Goal: Information Seeking & Learning: Learn about a topic

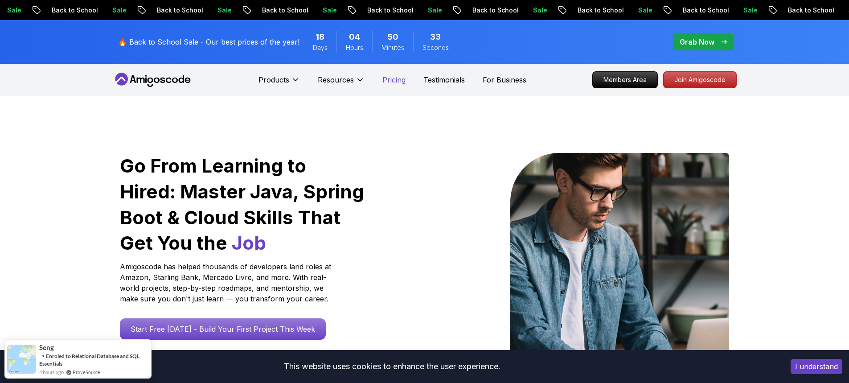
click at [396, 78] on p "Pricing" at bounding box center [393, 79] width 23 height 11
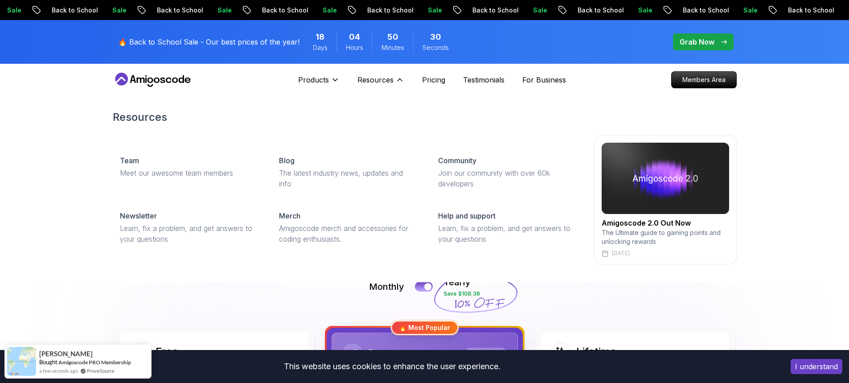
click at [64, 273] on div "Resources Team Meet our awesome team members Blog The latest industry news, upd…" at bounding box center [424, 187] width 849 height 190
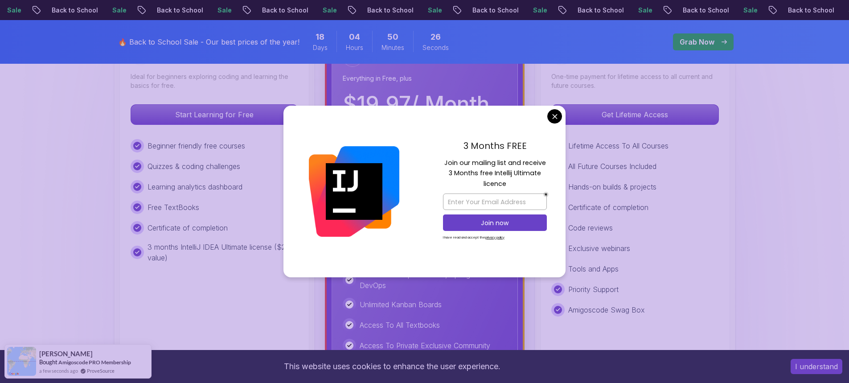
scroll to position [312, 0]
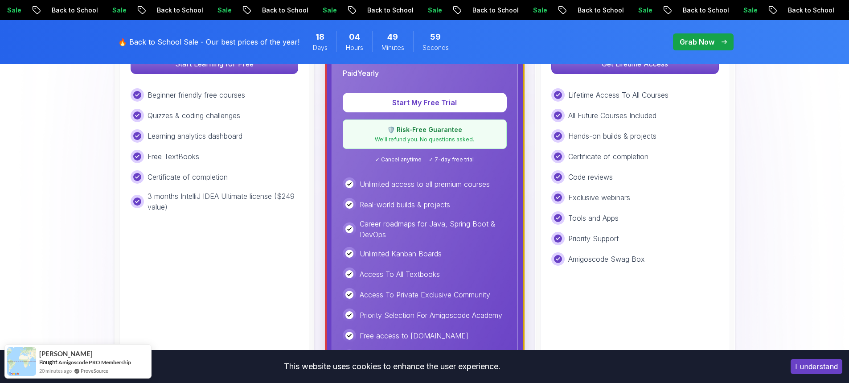
scroll to position [223, 0]
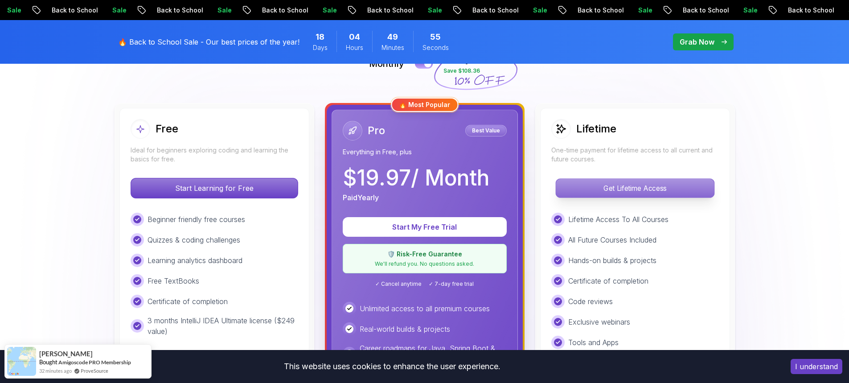
click at [642, 190] on p "Get Lifetime Access" at bounding box center [634, 188] width 158 height 19
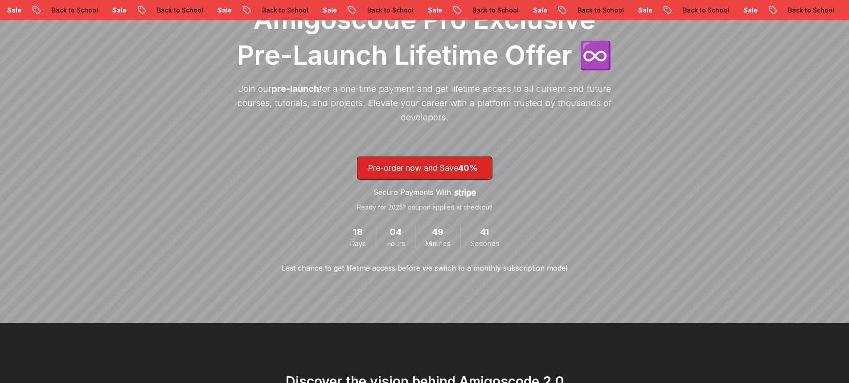
scroll to position [178, 0]
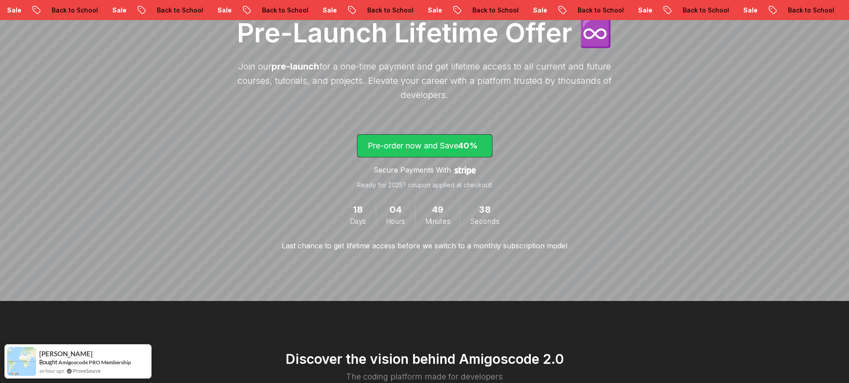
click at [419, 144] on p "Pre-order now and Save 40%" at bounding box center [424, 145] width 114 height 12
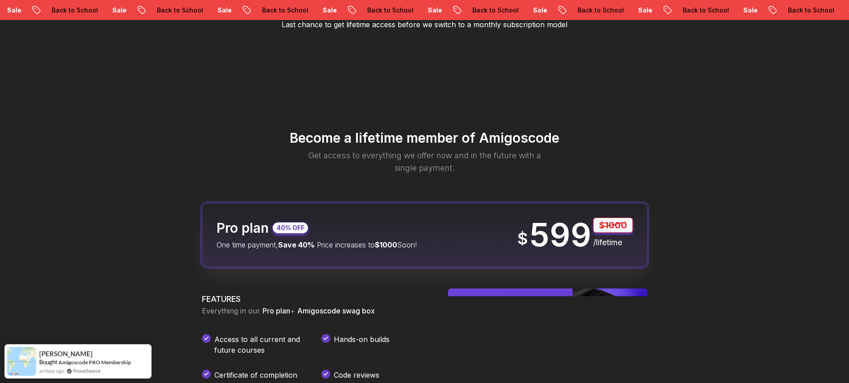
scroll to position [871, 0]
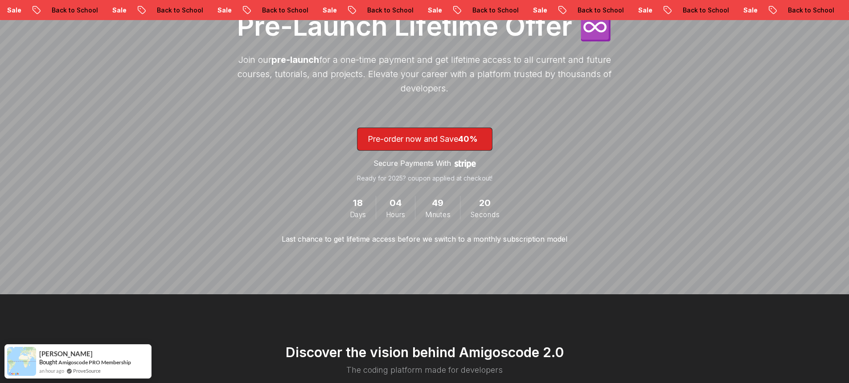
scroll to position [178, 0]
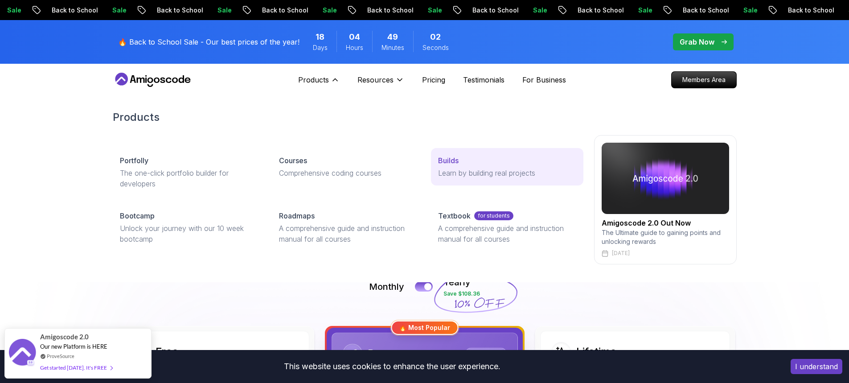
click at [477, 165] on div "Builds" at bounding box center [507, 160] width 138 height 11
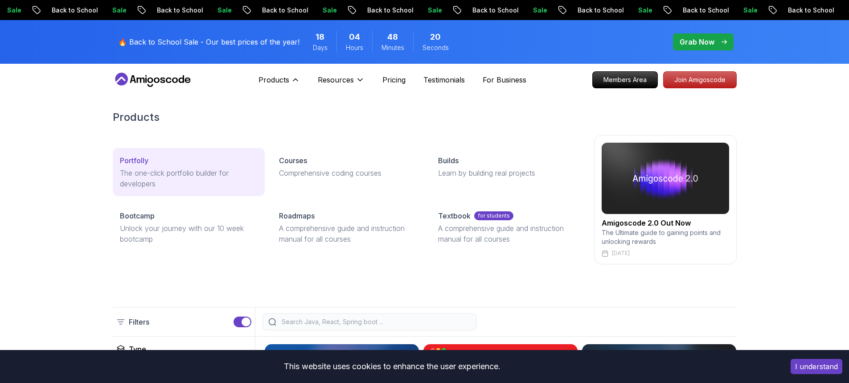
click at [213, 178] on p "The one-click portfolio builder for developers" at bounding box center [189, 177] width 138 height 21
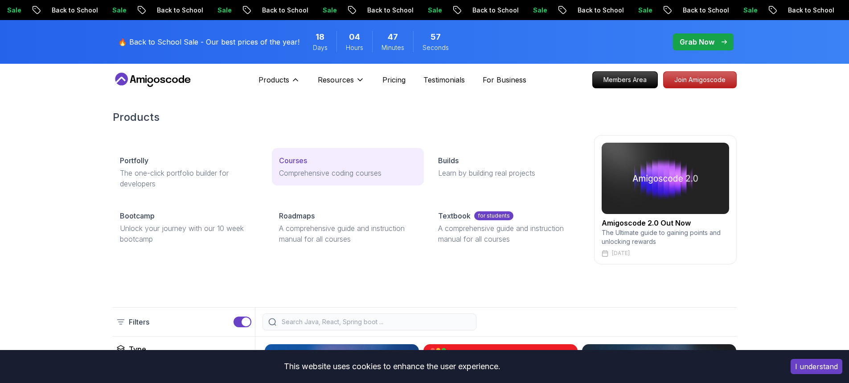
click at [317, 164] on div "Courses" at bounding box center [348, 160] width 138 height 11
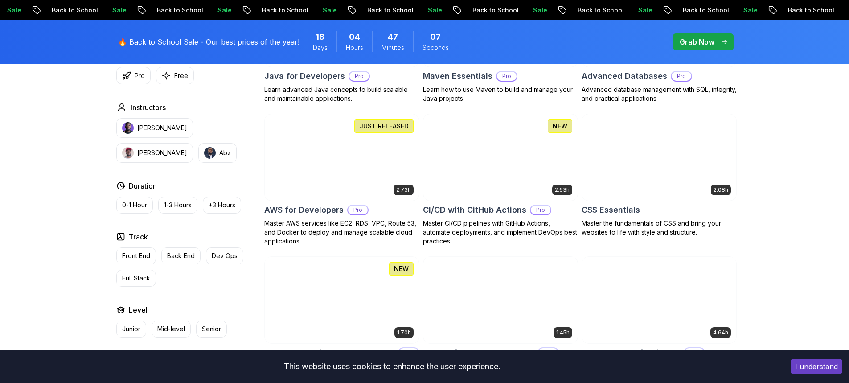
scroll to position [624, 0]
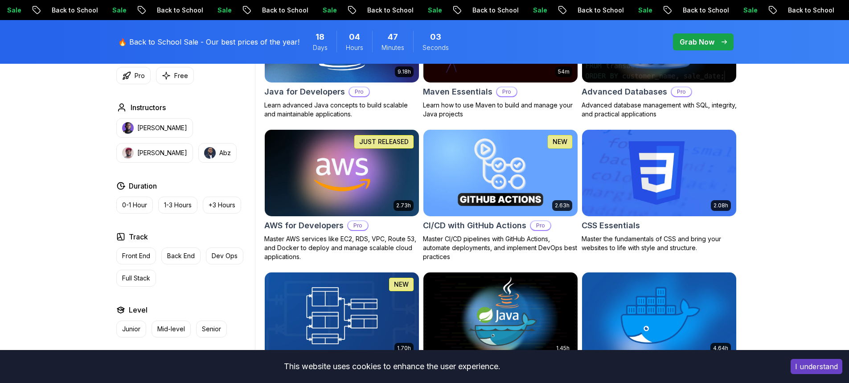
click at [364, 176] on img at bounding box center [342, 172] width 162 height 90
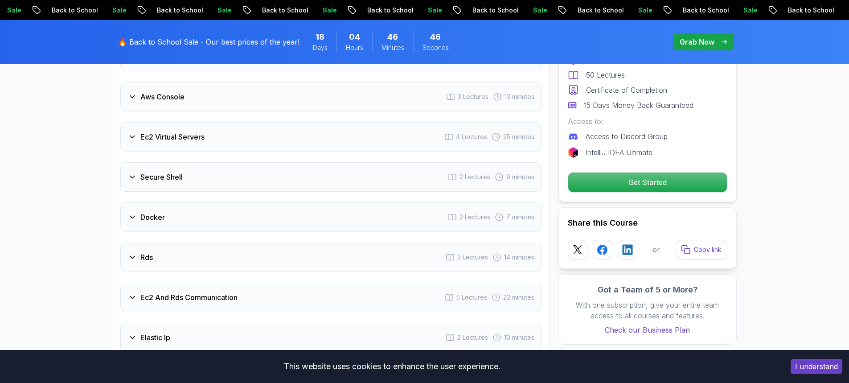
scroll to position [1292, 0]
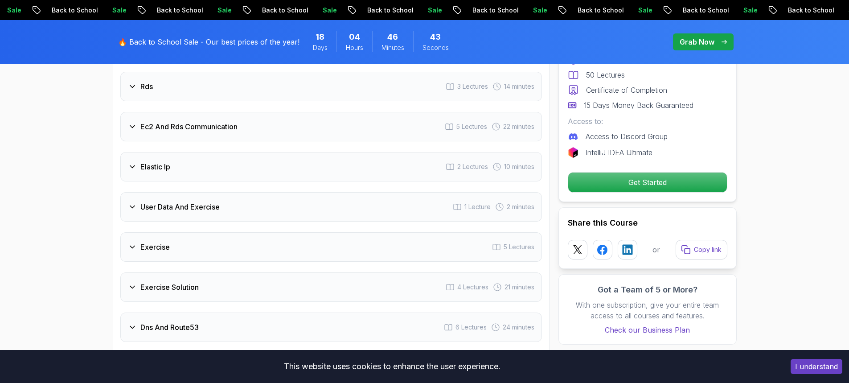
click at [233, 216] on div "User Data And Exercise 1 Lecture 2 minutes" at bounding box center [330, 206] width 421 height 29
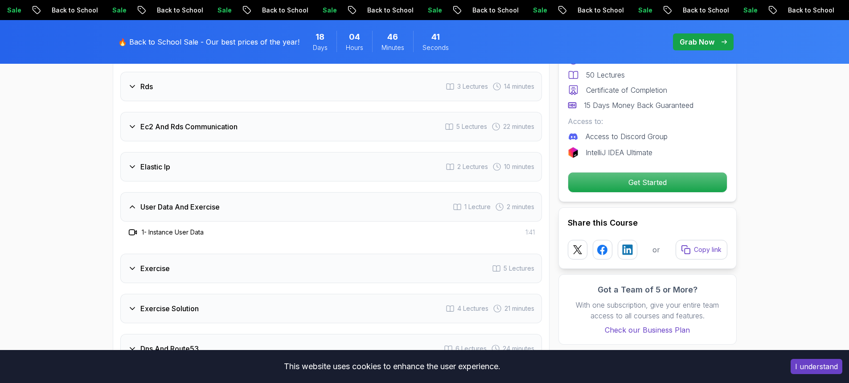
click at [233, 216] on div "User Data And Exercise 1 Lecture 2 minutes" at bounding box center [330, 206] width 421 height 29
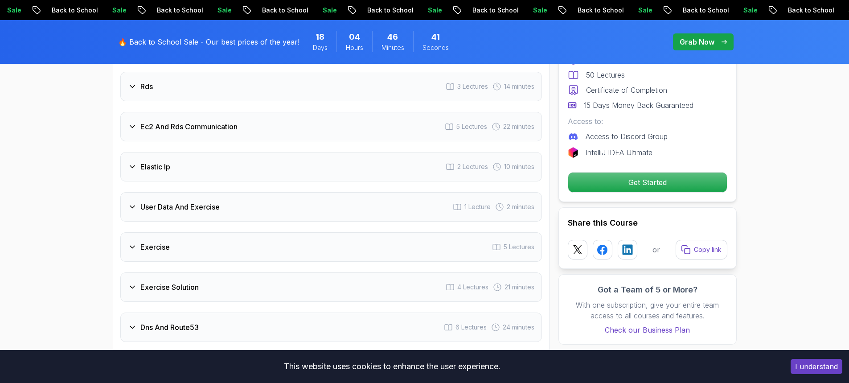
click at [233, 242] on div "Exercise 5 Lectures" at bounding box center [330, 246] width 421 height 29
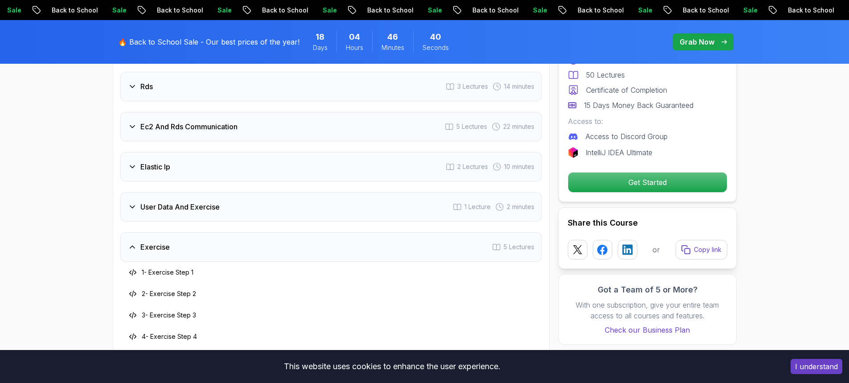
click at [233, 242] on div "Exercise 5 Lectures" at bounding box center [330, 246] width 421 height 29
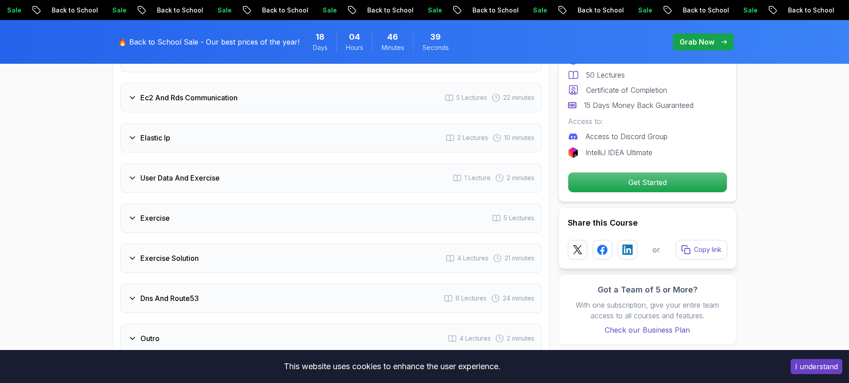
scroll to position [1406, 0]
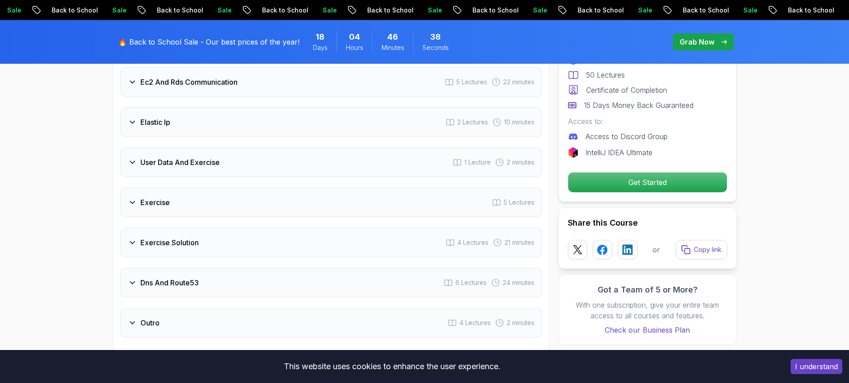
click at [230, 246] on div "Exercise Solution 4 Lectures 21 minutes" at bounding box center [330, 242] width 421 height 29
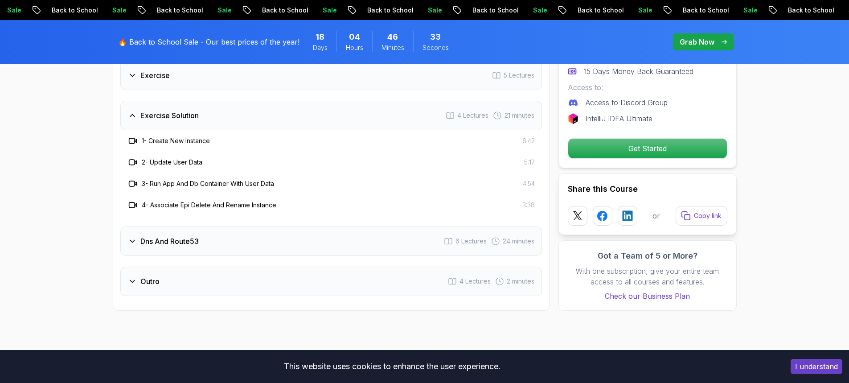
scroll to position [1584, 0]
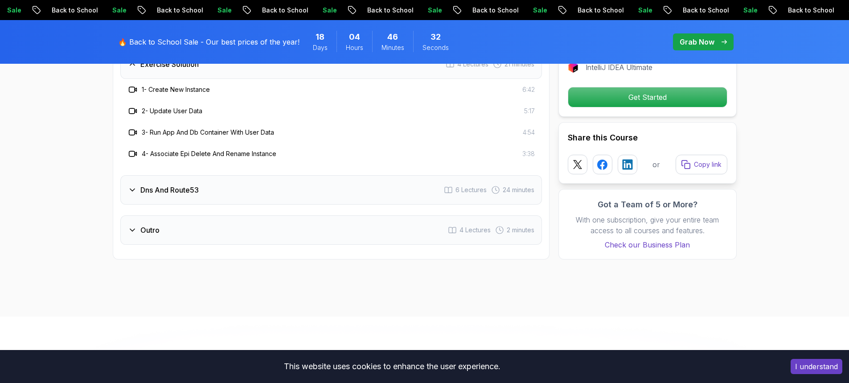
click at [187, 188] on h3 "Dns And Route53" at bounding box center [169, 189] width 58 height 11
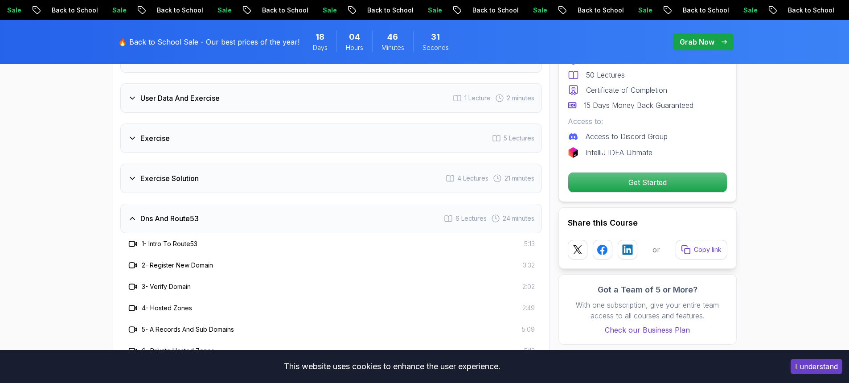
scroll to position [1450, 0]
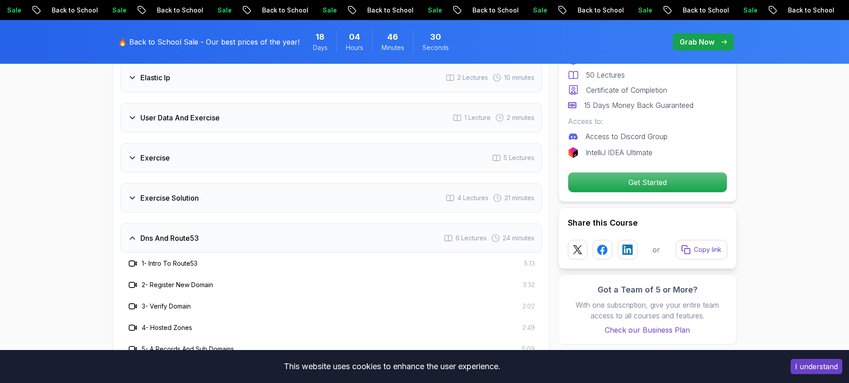
click at [199, 234] on h3 "Dns And Route53" at bounding box center [169, 238] width 58 height 11
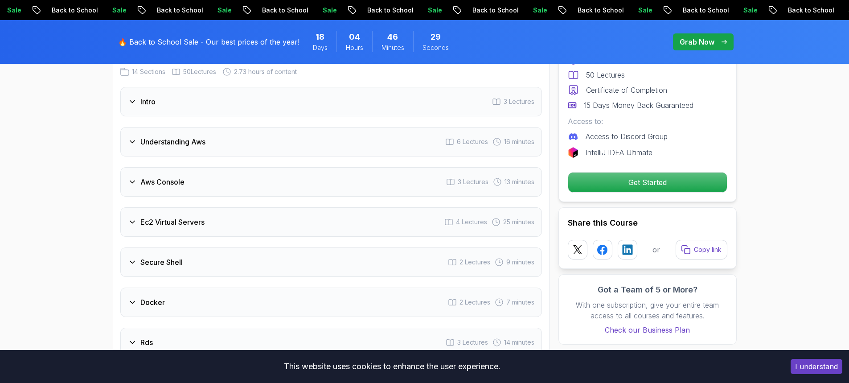
scroll to position [1094, 0]
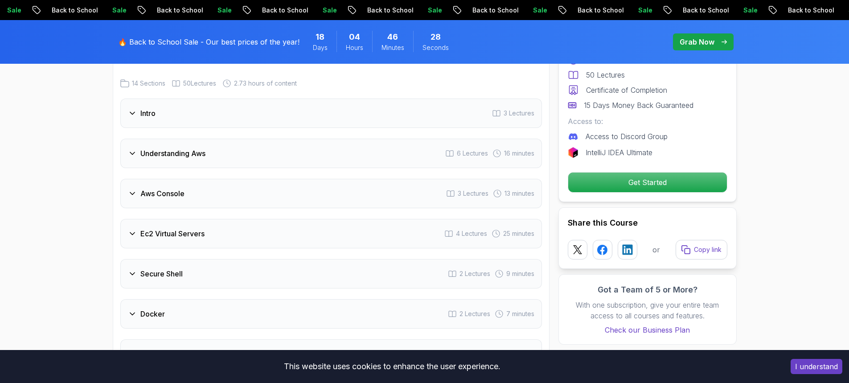
click at [201, 233] on h3 "Ec2 Virtual Servers" at bounding box center [172, 233] width 64 height 11
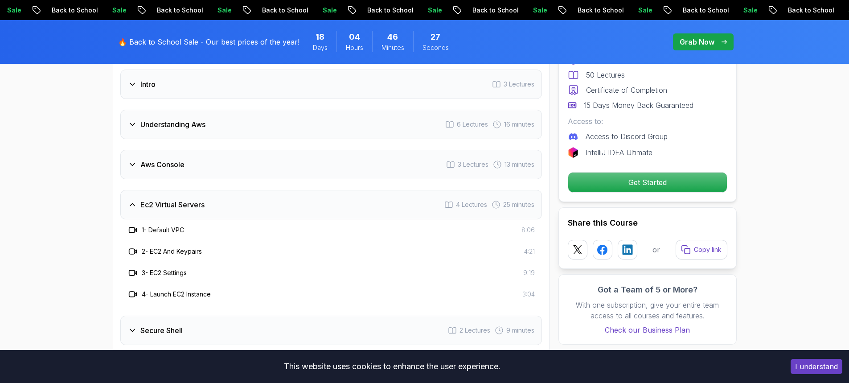
scroll to position [1139, 0]
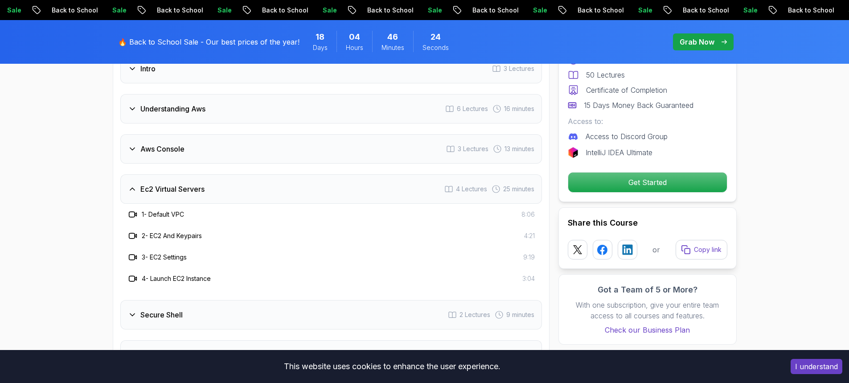
click at [160, 192] on h3 "Ec2 Virtual Servers" at bounding box center [172, 189] width 64 height 11
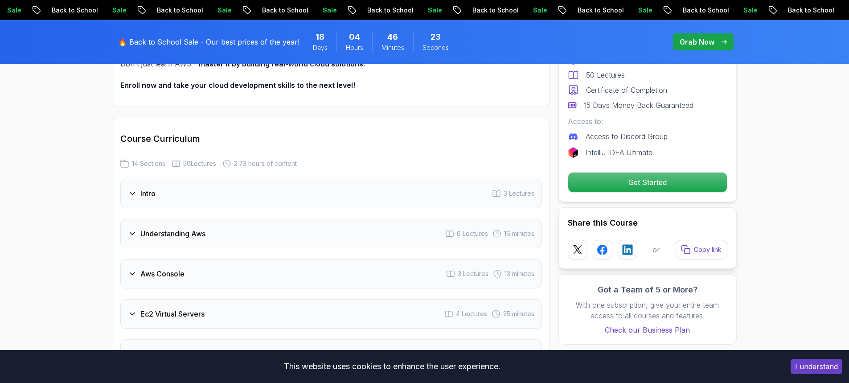
scroll to position [1005, 0]
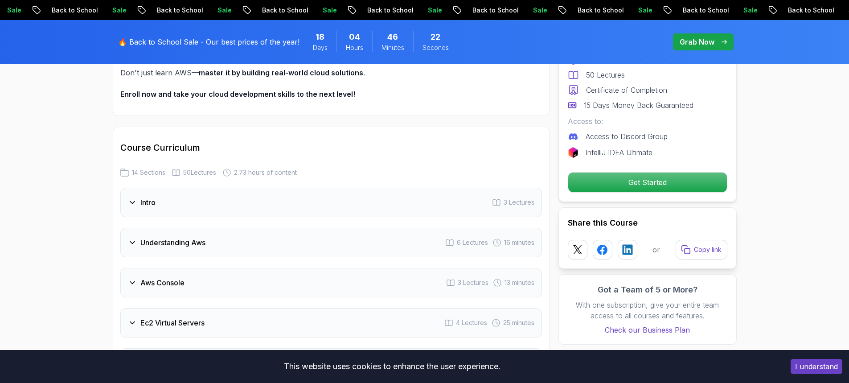
click at [179, 208] on div "Intro 3 Lectures" at bounding box center [330, 202] width 421 height 29
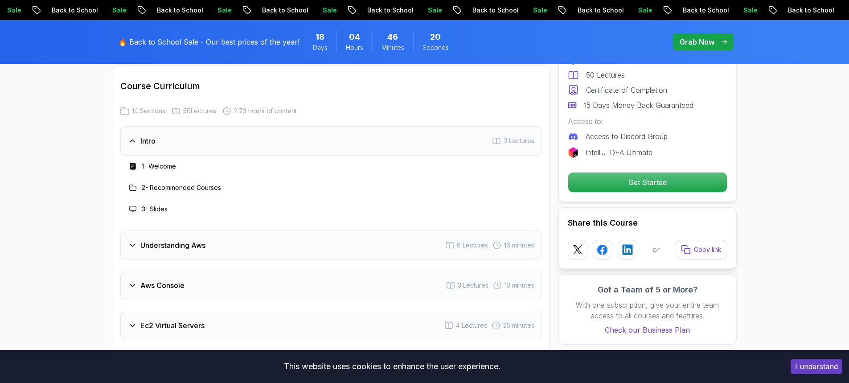
scroll to position [1094, 0]
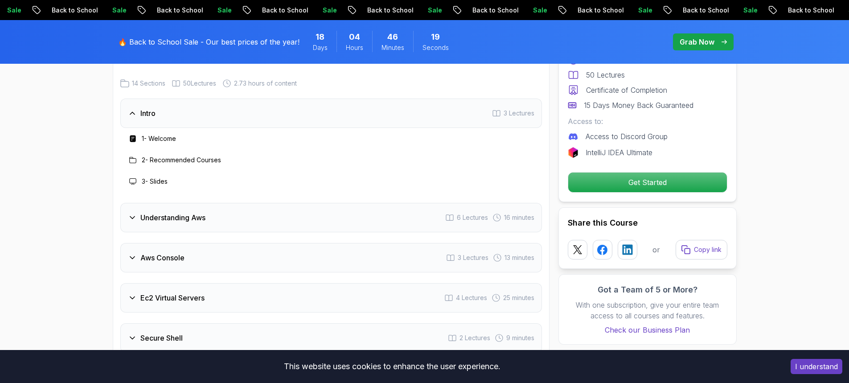
click at [184, 217] on h3 "Understanding Aws" at bounding box center [172, 217] width 65 height 11
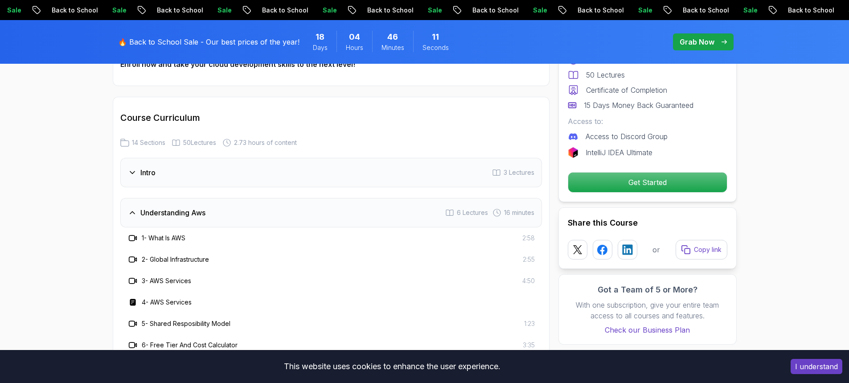
scroll to position [916, 0]
